Goal: Information Seeking & Learning: Learn about a topic

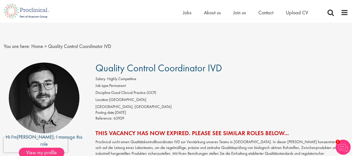
click at [182, 13] on div "Home Jobs About us Join us Contact Upload CV" at bounding box center [174, 9] width 348 height 19
click at [187, 12] on span "Jobs" at bounding box center [187, 12] width 9 height 7
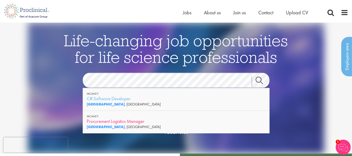
click at [135, 121] on div "Procurement Logistics Manager" at bounding box center [176, 121] width 179 height 6
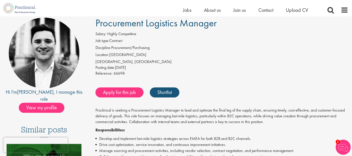
scroll to position [37, 0]
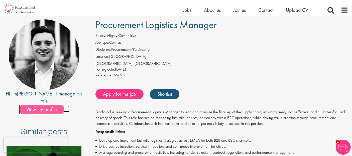
click at [47, 104] on span "View my profile" at bounding box center [42, 109] width 46 height 10
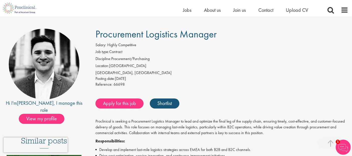
scroll to position [5, 0]
